Goal: Register for event/course

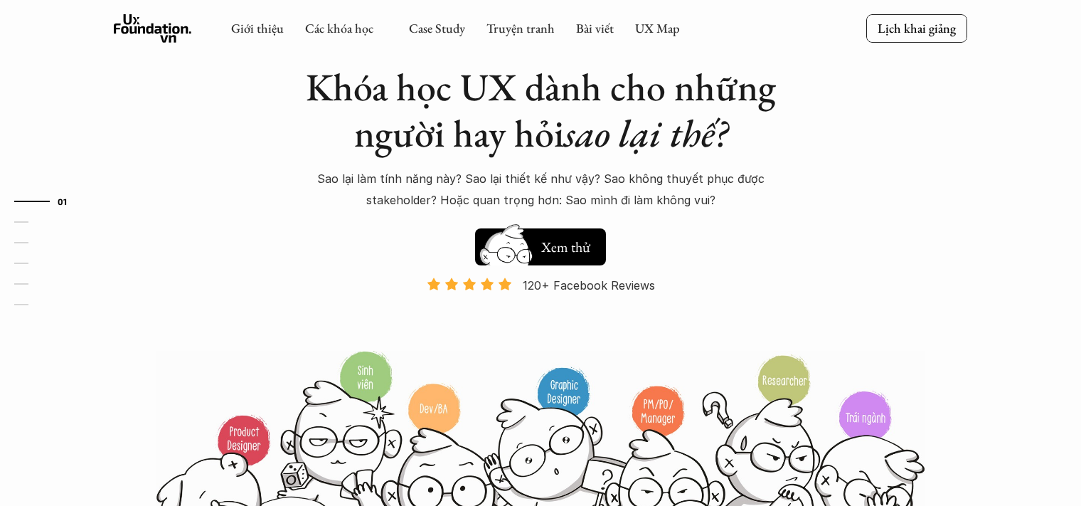
scroll to position [71, 0]
click at [546, 213] on div "Khóa học UX dành cho những người hay hỏi sao lại thế? Sao lại làm tính năng này…" at bounding box center [541, 206] width 498 height 285
click at [322, 30] on link "Các khóa học" at bounding box center [339, 28] width 68 height 16
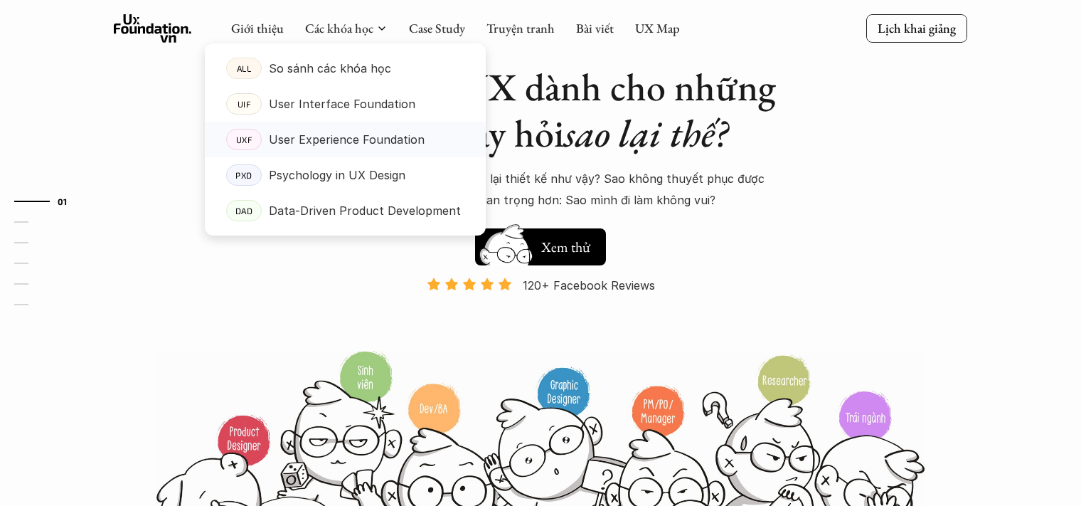
click at [349, 136] on p "User Experience Foundation" at bounding box center [347, 139] width 156 height 21
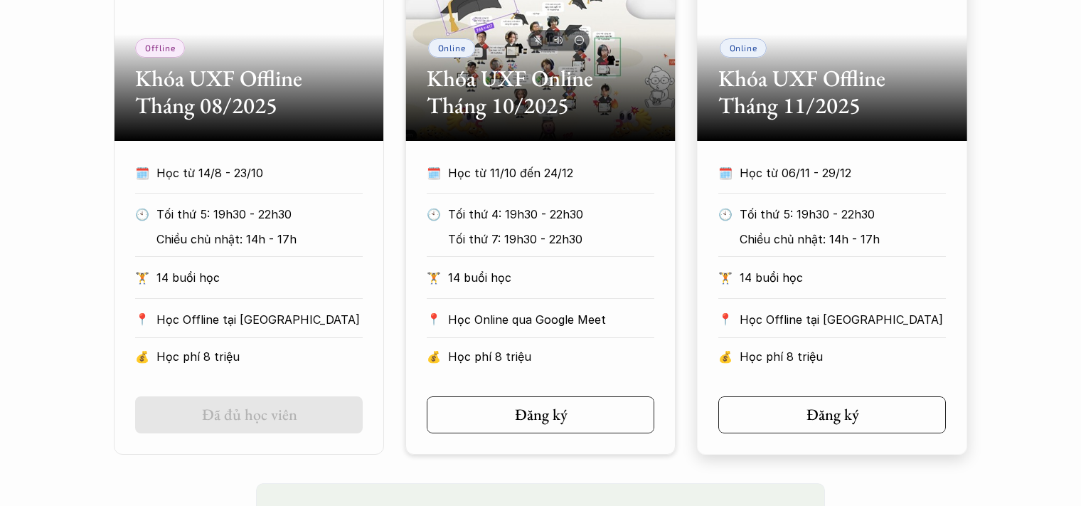
scroll to position [854, 0]
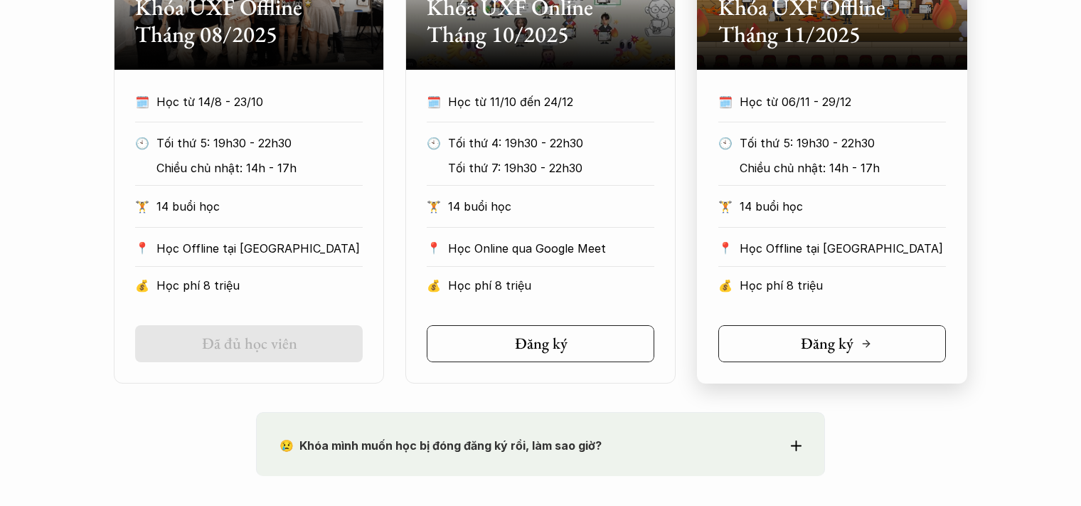
click at [859, 344] on div "Đăng ký" at bounding box center [836, 343] width 71 height 18
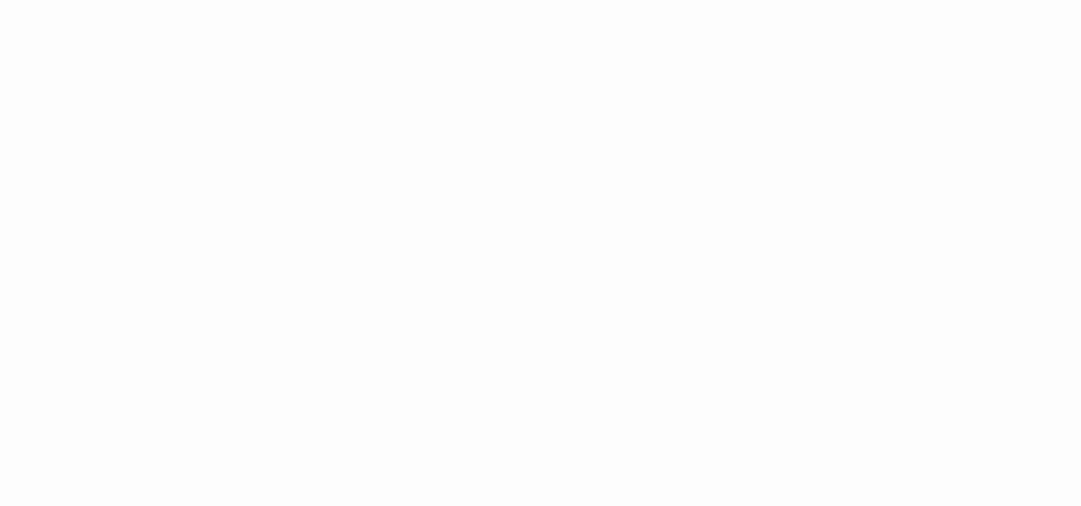
scroll to position [1138, 0]
